Goal: Book appointment/travel/reservation

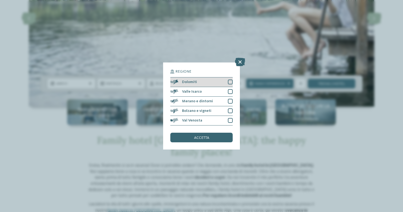
click at [231, 80] on div at bounding box center [230, 82] width 5 height 5
click at [201, 136] on span "accetta" at bounding box center [201, 138] width 15 height 4
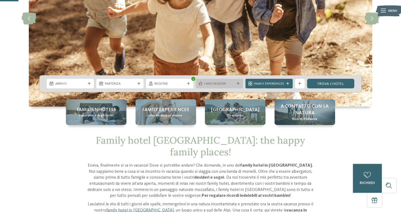
click at [231, 83] on span "I miei desideri" at bounding box center [219, 83] width 30 height 5
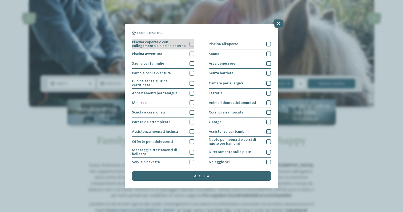
click at [194, 44] on div at bounding box center [192, 44] width 5 height 5
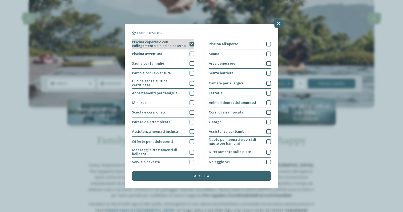
click at [191, 45] on icon at bounding box center [191, 43] width 3 height 3
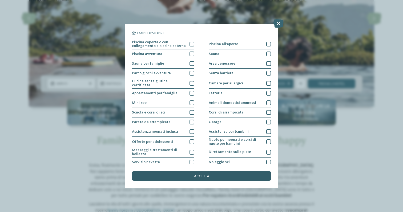
click at [200, 174] on span "accetta" at bounding box center [201, 176] width 15 height 4
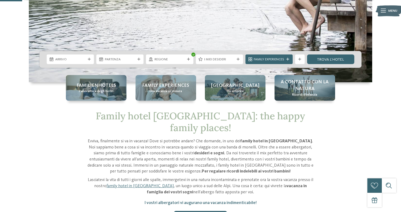
scroll to position [125, 0]
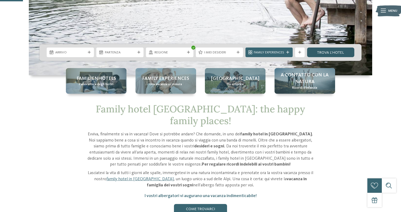
click at [338, 51] on link "trova l’hotel" at bounding box center [330, 52] width 47 height 10
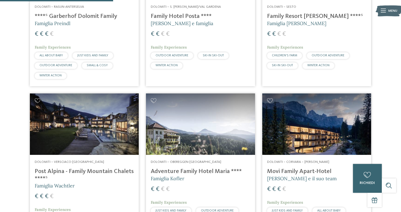
scroll to position [253, 0]
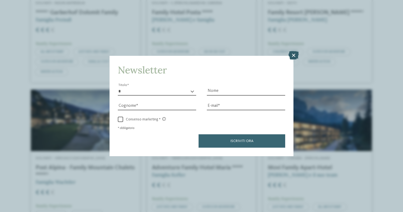
click at [294, 51] on icon at bounding box center [294, 55] width 10 height 9
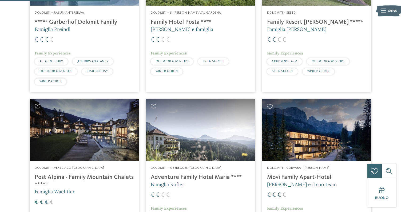
scroll to position [225, 0]
